Goal: Task Accomplishment & Management: Manage account settings

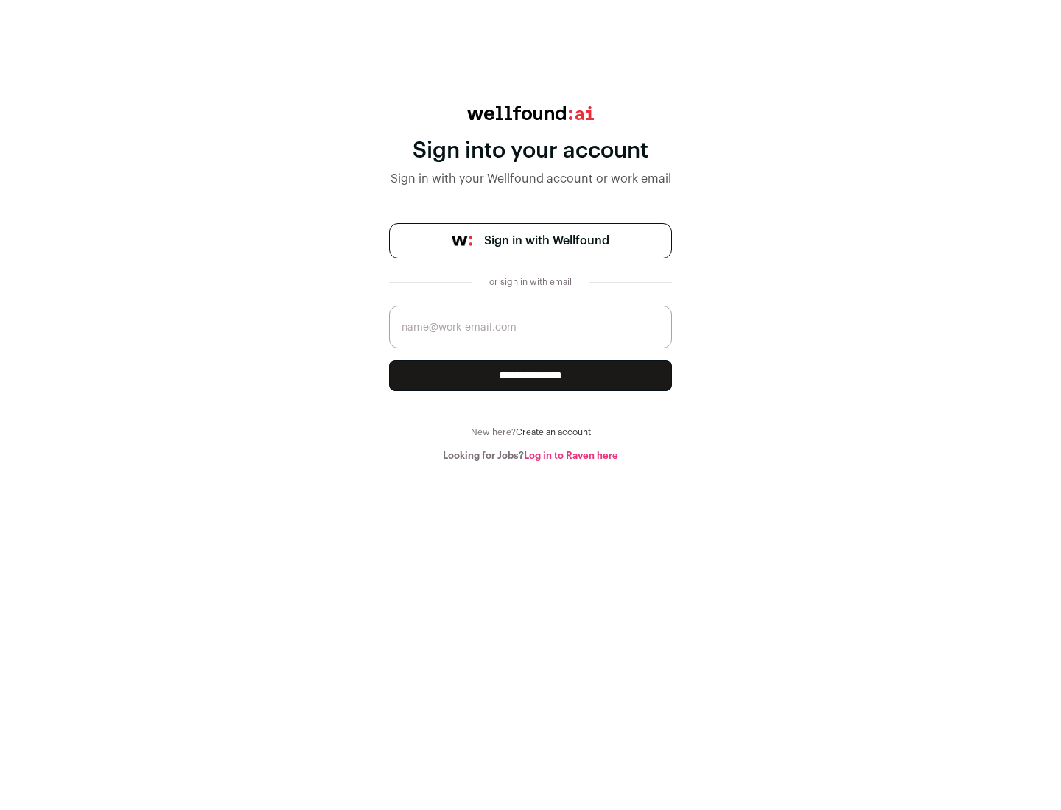
click at [546, 241] on span "Sign in with Wellfound" at bounding box center [546, 241] width 125 height 18
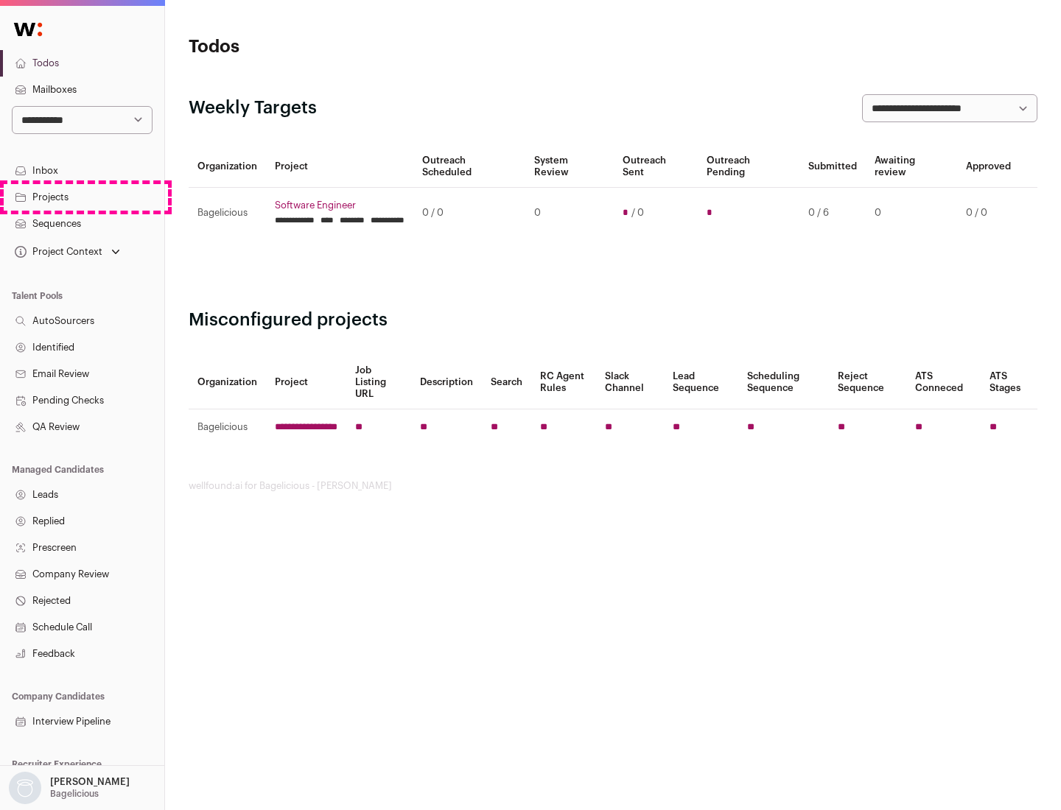
click at [82, 197] on link "Projects" at bounding box center [82, 197] width 164 height 27
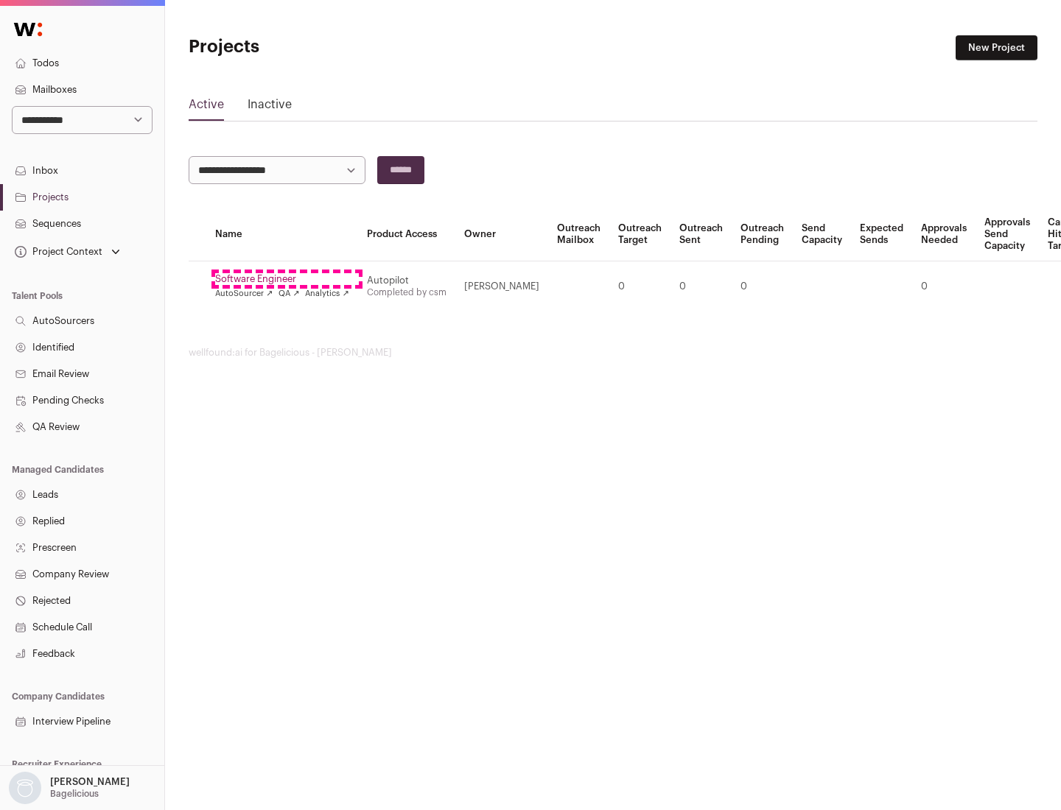
click at [287, 279] on link "Software Engineer" at bounding box center [282, 279] width 134 height 12
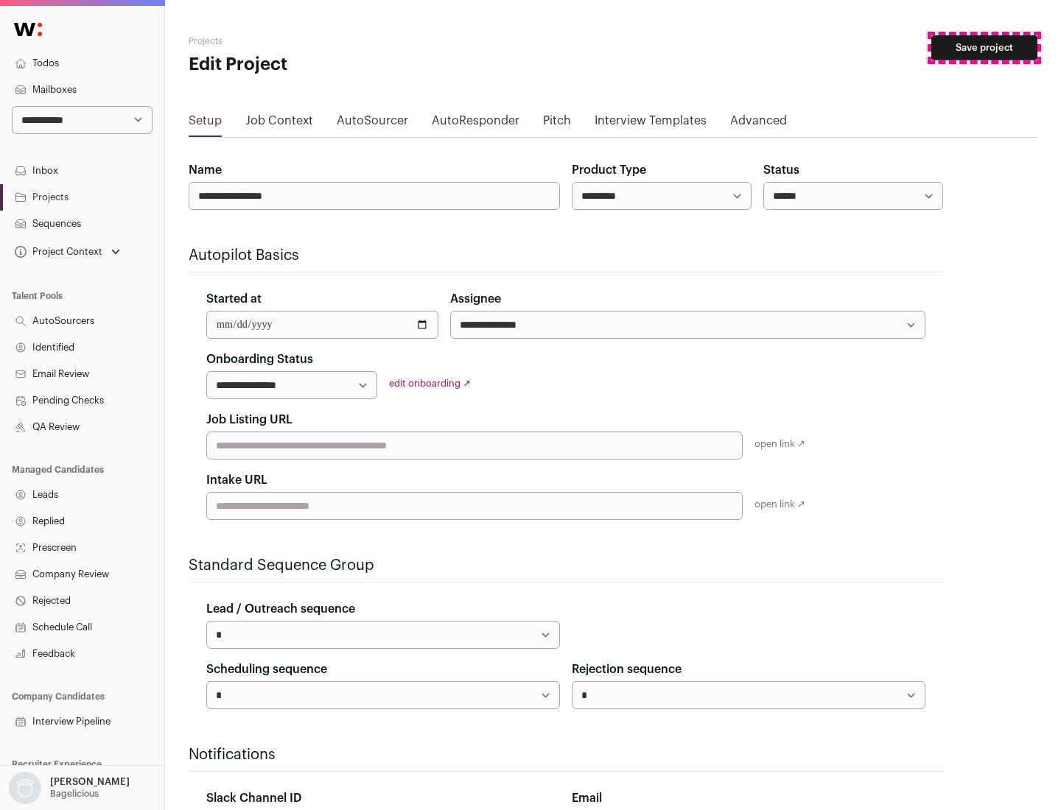
click at [984, 48] on button "Save project" at bounding box center [984, 47] width 106 height 25
